Goal: Task Accomplishment & Management: Manage account settings

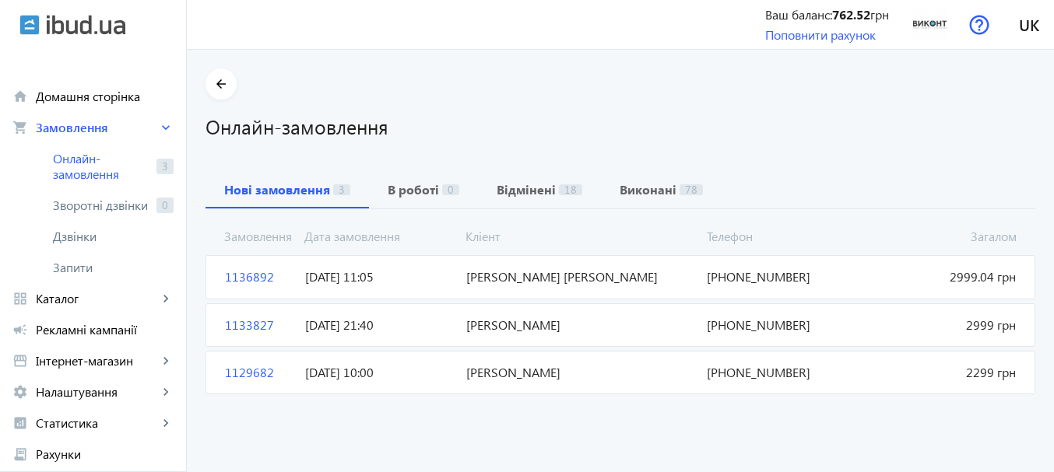
click at [514, 381] on span "[PERSON_NAME]" at bounding box center [580, 372] width 241 height 17
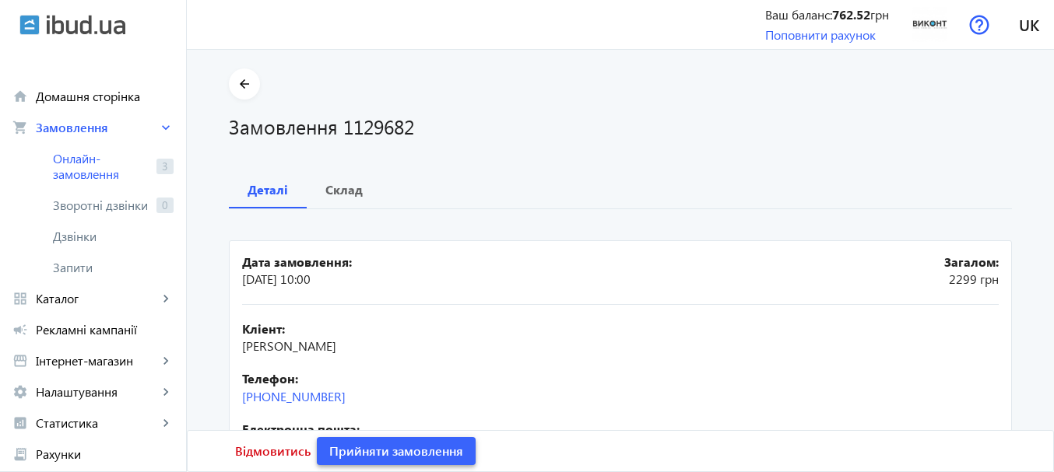
click at [331, 446] on span "Прийняти замовлення" at bounding box center [396, 451] width 134 height 17
click at [331, 446] on span "Замовлення опрацьоване" at bounding box center [405, 451] width 153 height 17
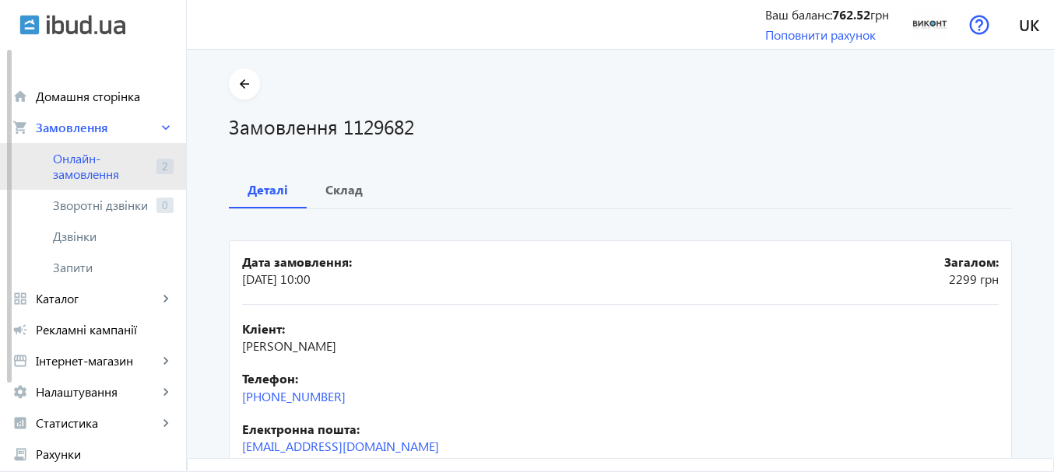
click at [138, 166] on span "Онлайн-замовлення" at bounding box center [101, 166] width 97 height 31
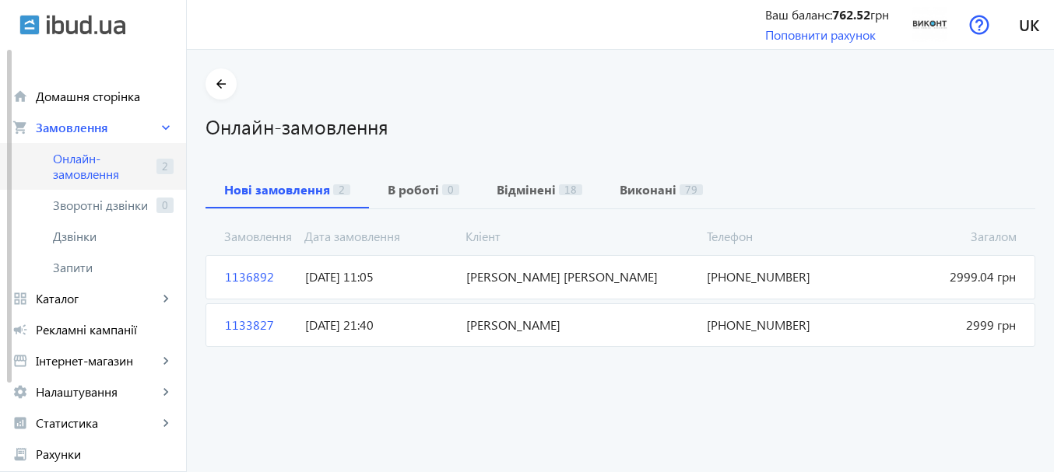
click at [106, 170] on span "Онлайн-замовлення" at bounding box center [101, 166] width 97 height 31
